Goal: Transaction & Acquisition: Purchase product/service

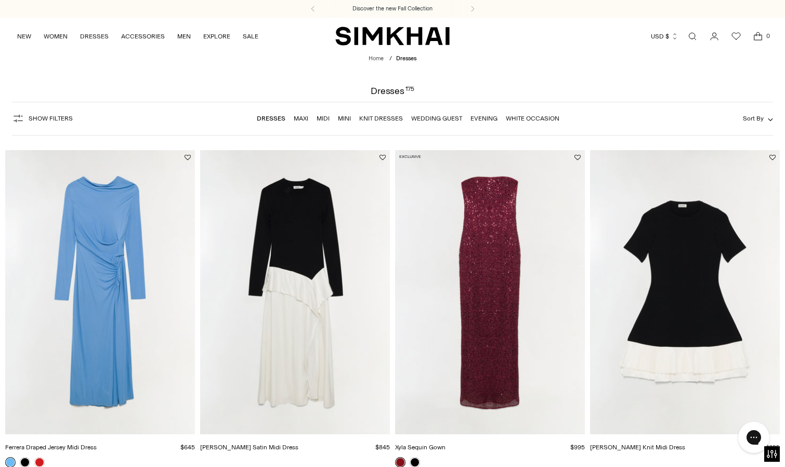
scroll to position [7, 0]
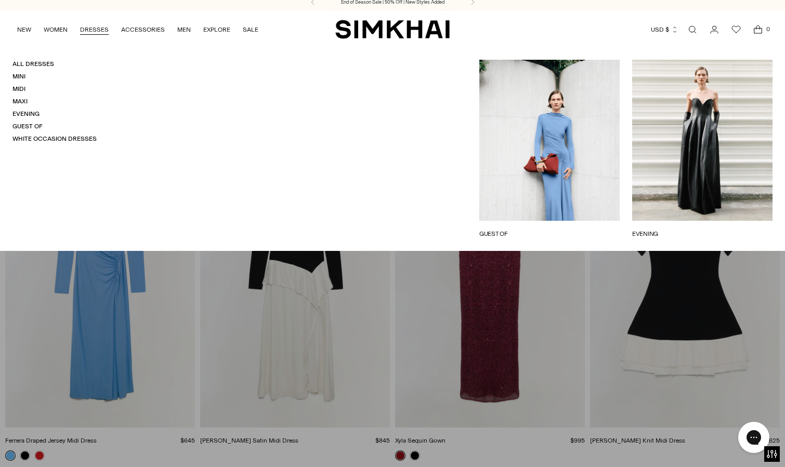
click at [94, 34] on link "DRESSES" at bounding box center [94, 29] width 29 height 23
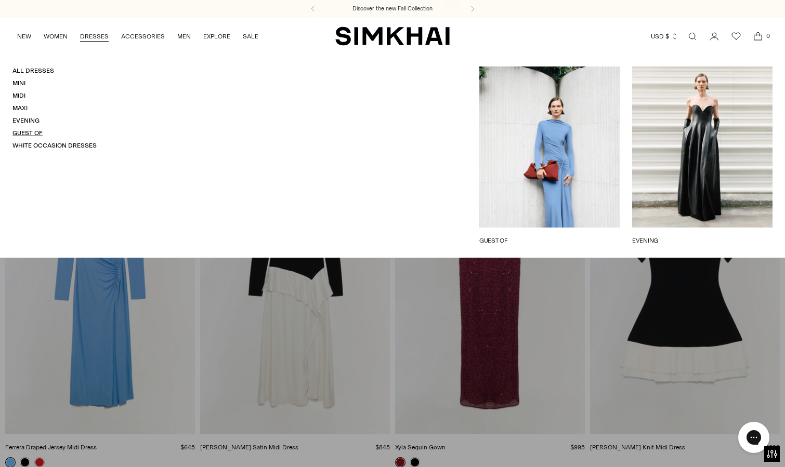
click at [34, 134] on link "Guest Of" at bounding box center [27, 132] width 30 height 7
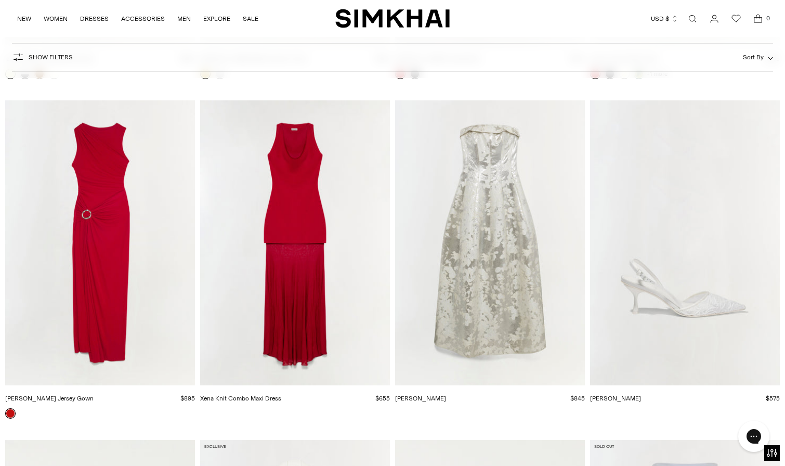
scroll to position [5128, 0]
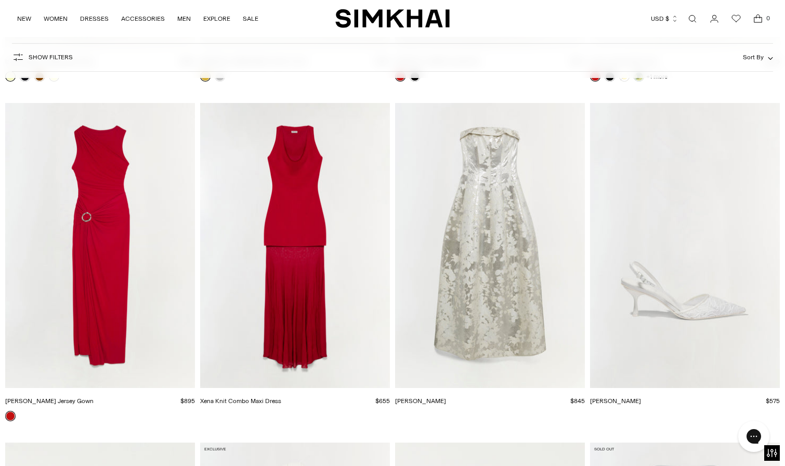
click at [0, 0] on img "Octavia Gown" at bounding box center [0, 0] width 0 height 0
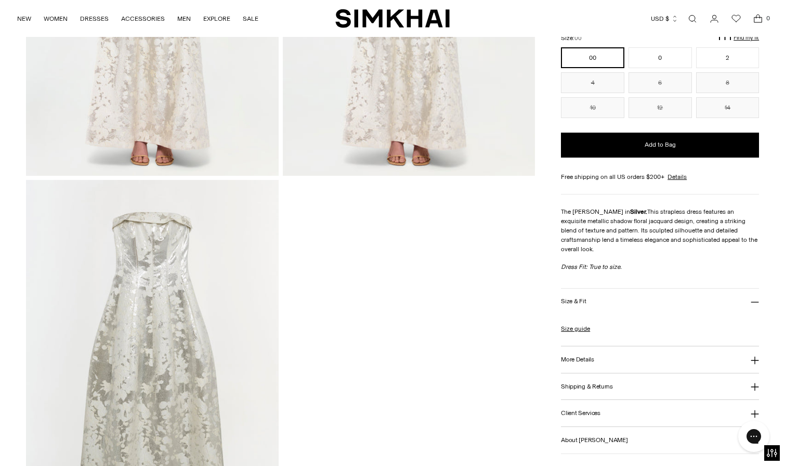
scroll to position [1050, 0]
